Goal: Find contact information: Find contact information

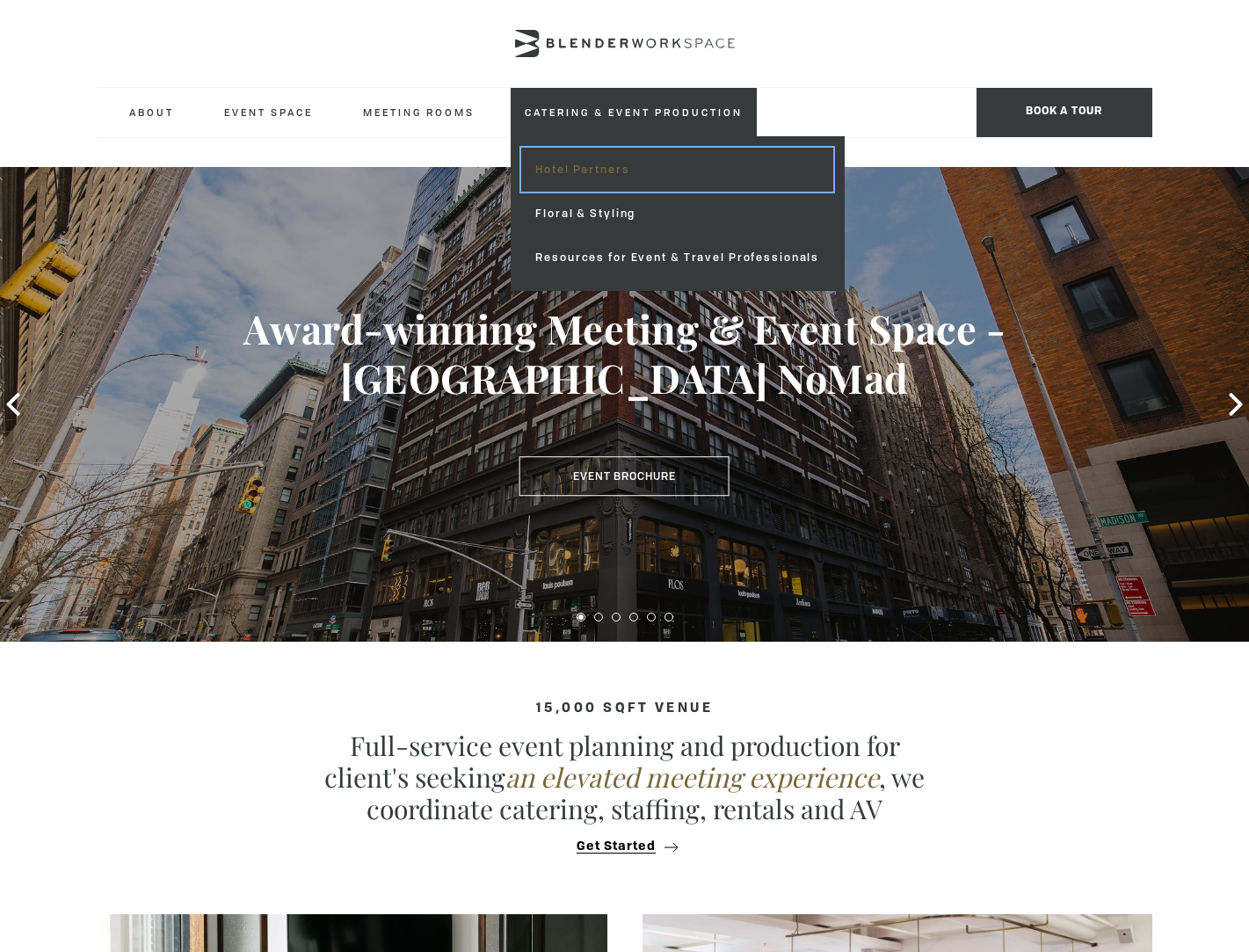
click at [610, 163] on link "Hotel Partners" at bounding box center [677, 169] width 312 height 44
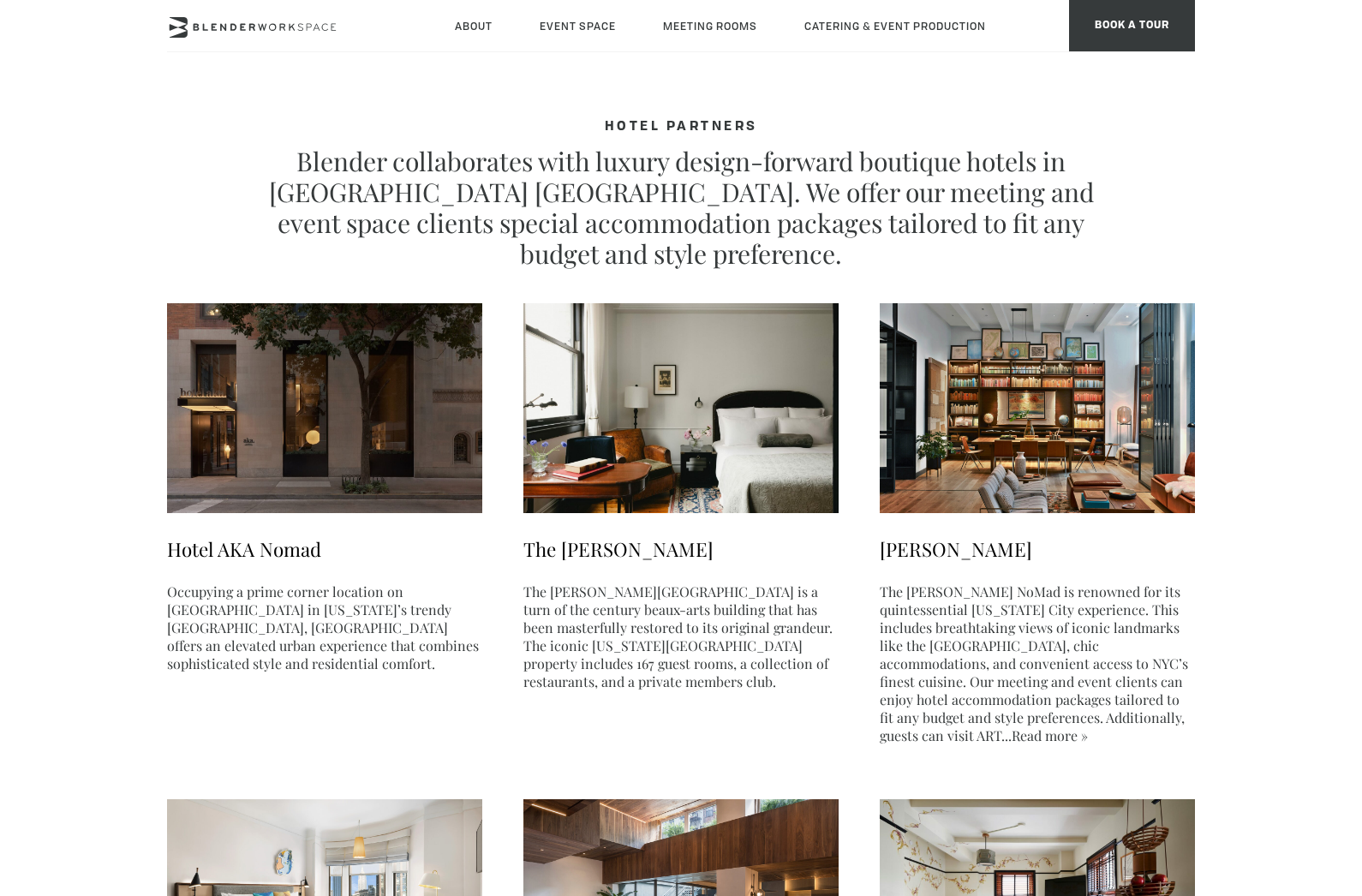
click at [272, 346] on img at bounding box center [324, 408] width 316 height 210
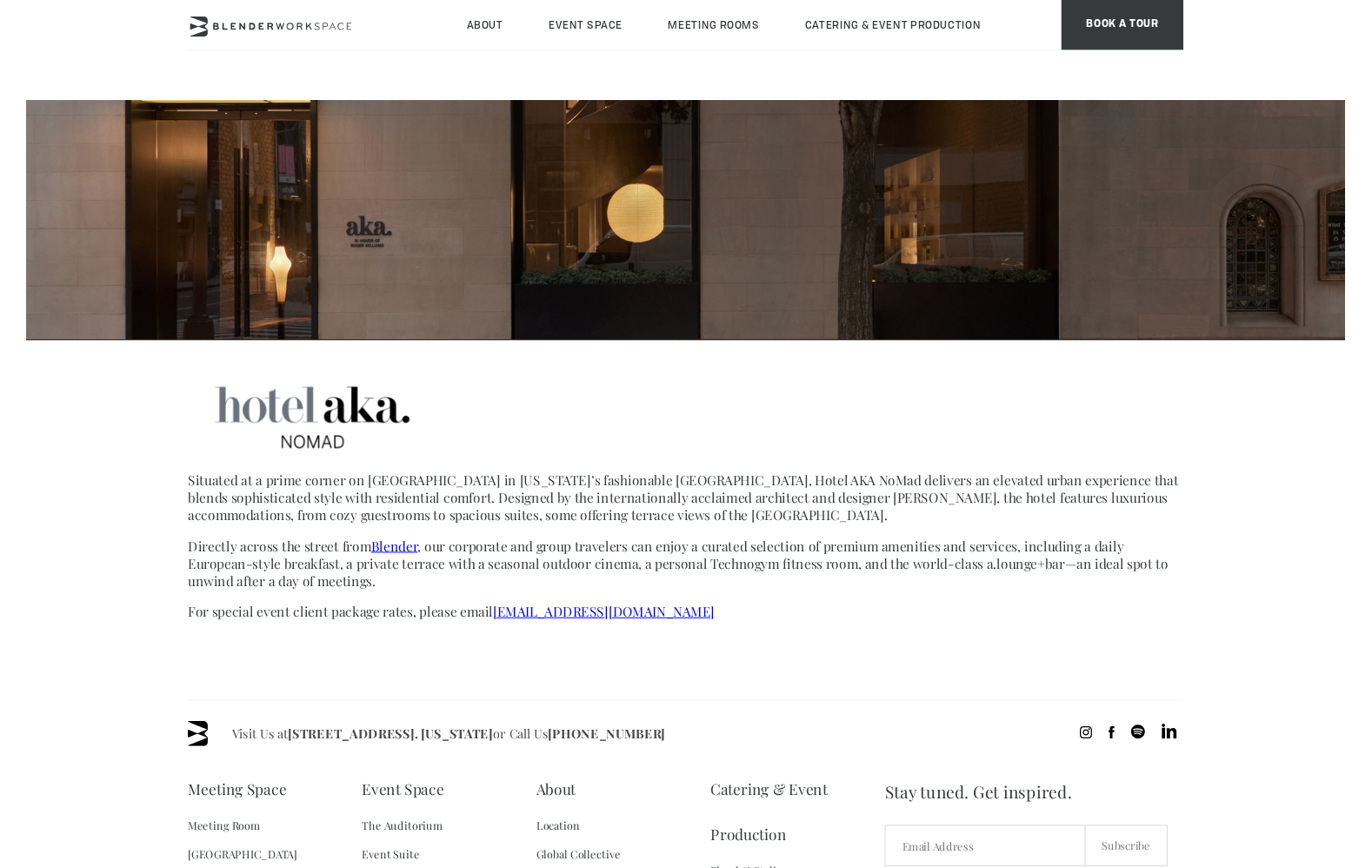
scroll to position [395, 0]
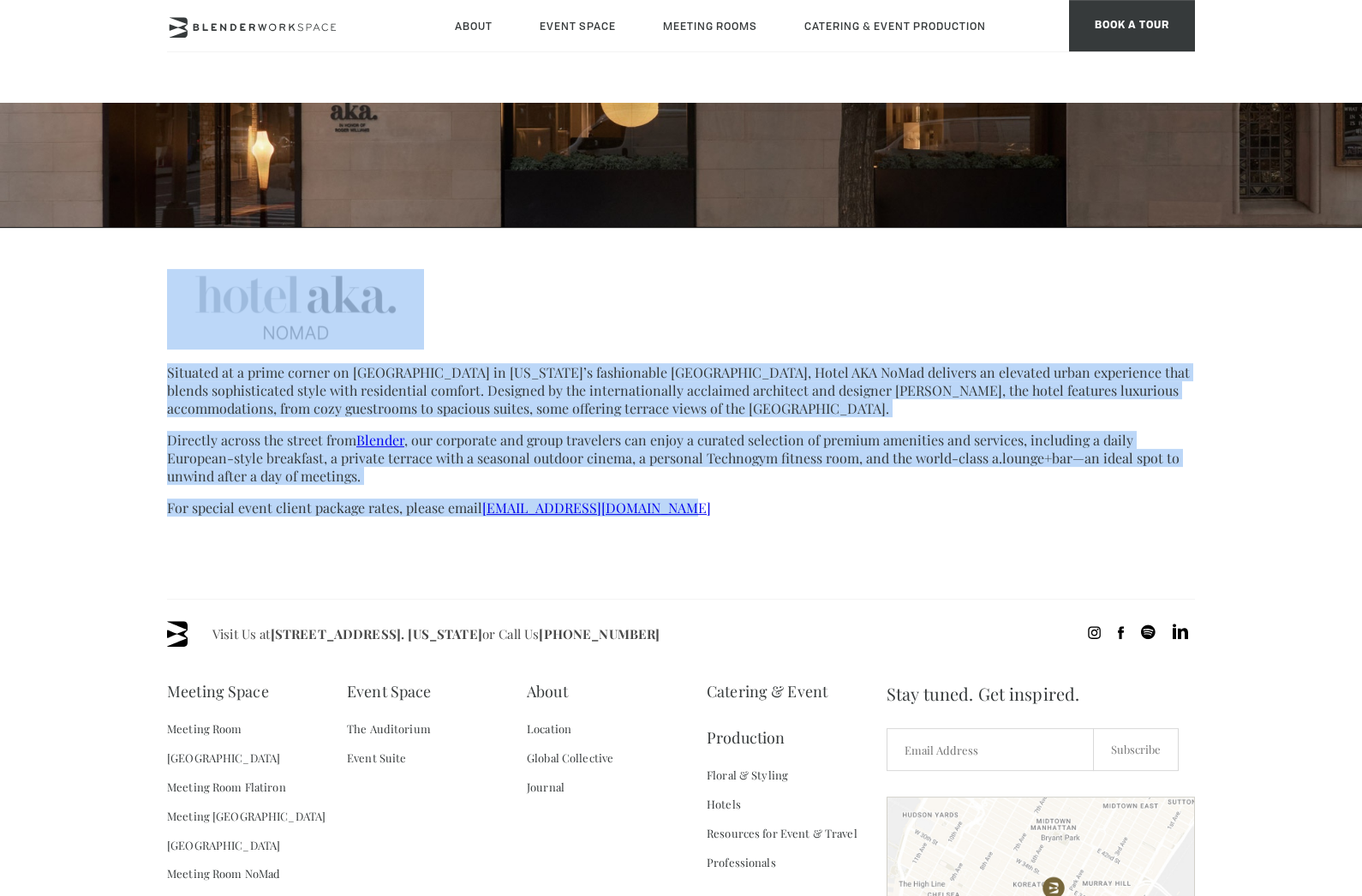
drag, startPoint x: 829, startPoint y: 349, endPoint x: 795, endPoint y: 517, distance: 171.4
click at [795, 516] on section "Situated at a prime corner on Madison Avenue in New York’s fashionable NoMad De…" at bounding box center [681, 393] width 1028 height 247
click at [795, 516] on p "For special event client package rates, please email hotel@blenderworkspace.com" at bounding box center [681, 508] width 1028 height 18
drag, startPoint x: 801, startPoint y: 525, endPoint x: 802, endPoint y: 354, distance: 171.0
click at [802, 354] on div "Situated at a prime corner on Madison Avenue in New York’s fashionable NoMad De…" at bounding box center [681, 156] width 1362 height 885
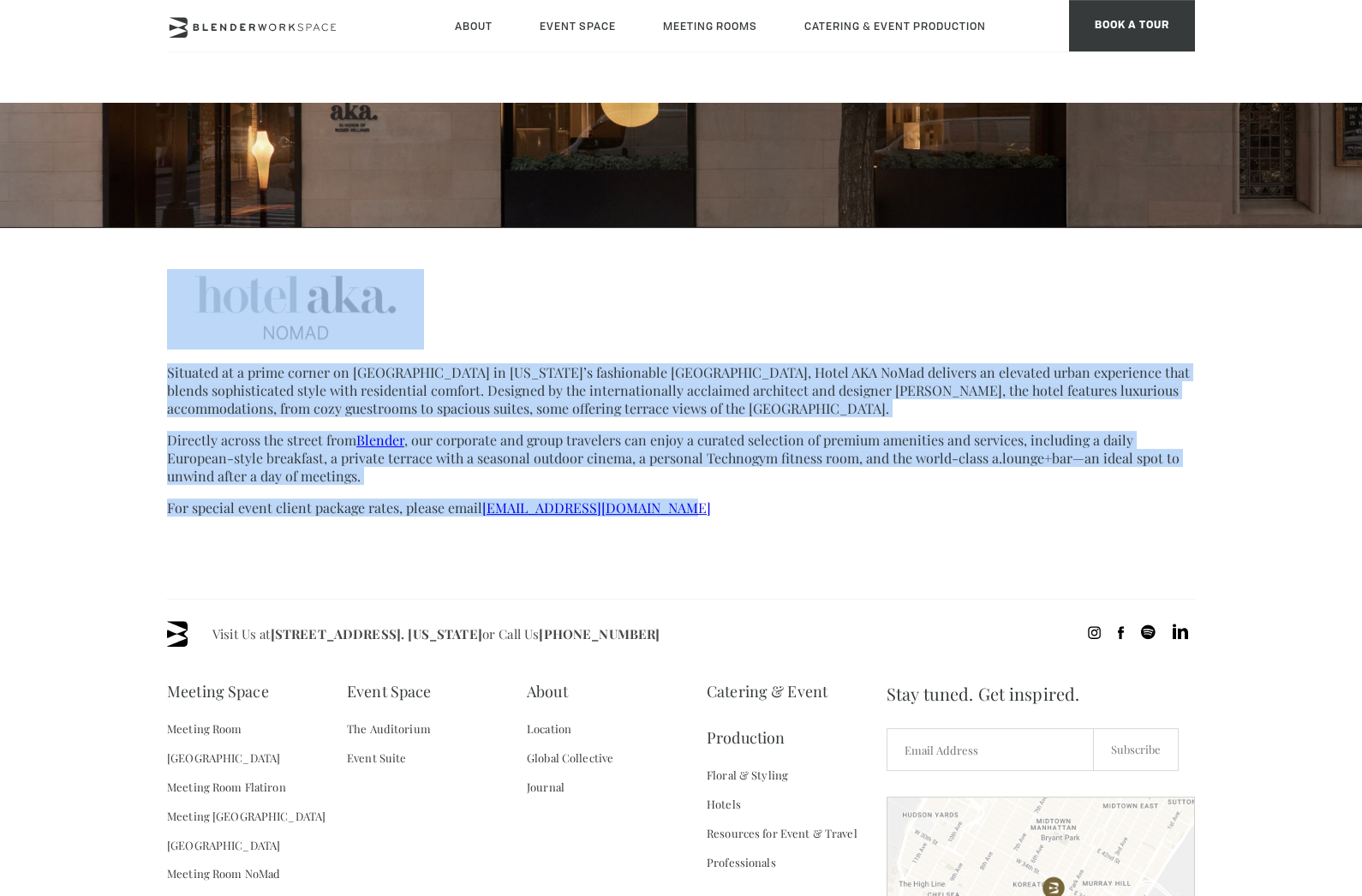
click at [800, 385] on p "Situated at a prime corner on Madison Avenue in New York’s fashionable NoMad De…" at bounding box center [681, 390] width 1028 height 54
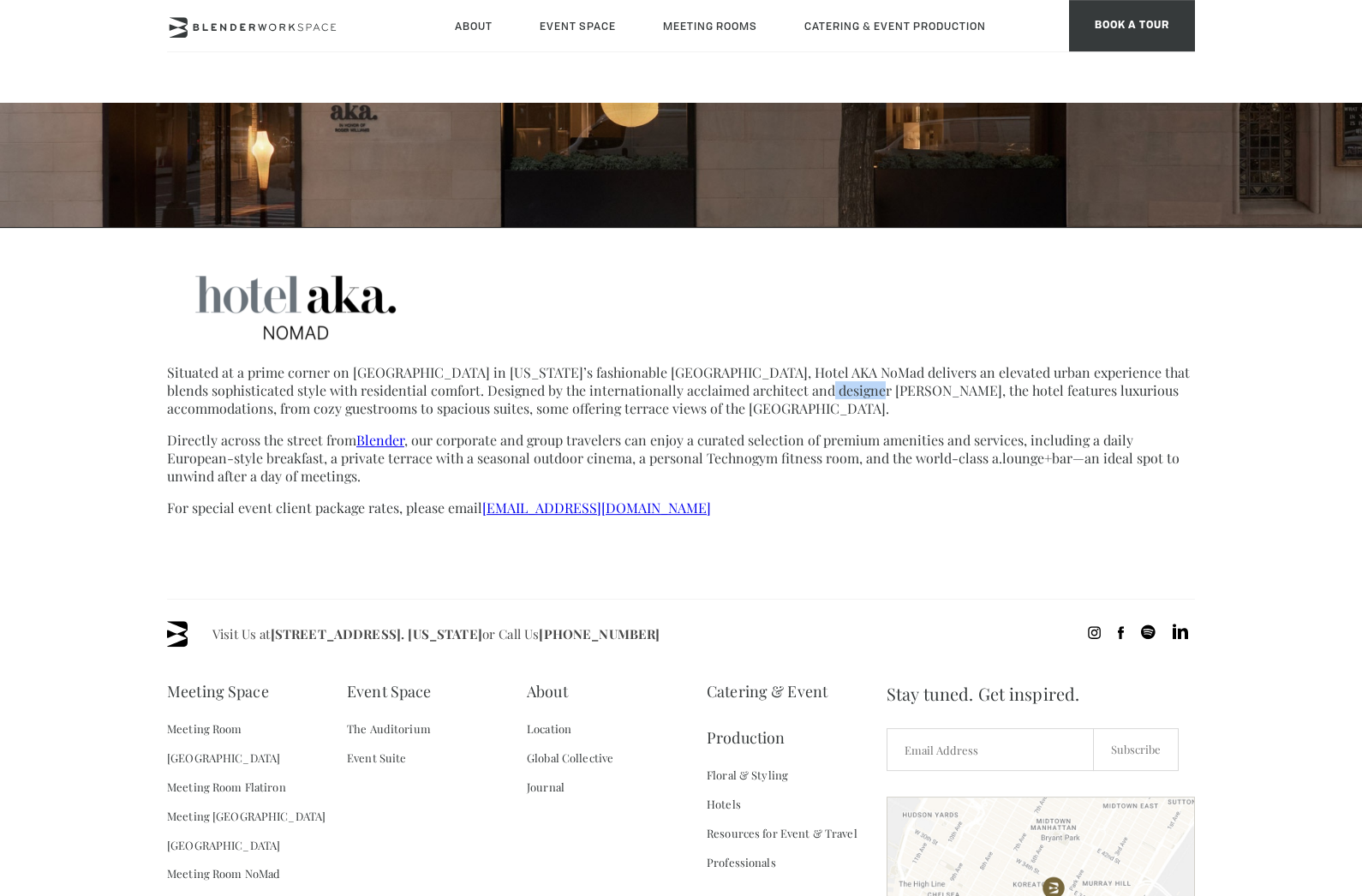
click at [800, 385] on p "Situated at a prime corner on Madison Avenue in New York’s fashionable NoMad De…" at bounding box center [681, 390] width 1028 height 54
click at [822, 386] on p "Situated at a prime corner on Madison Avenue in New York’s fashionable NoMad De…" at bounding box center [681, 390] width 1028 height 54
